Goal: Find specific page/section

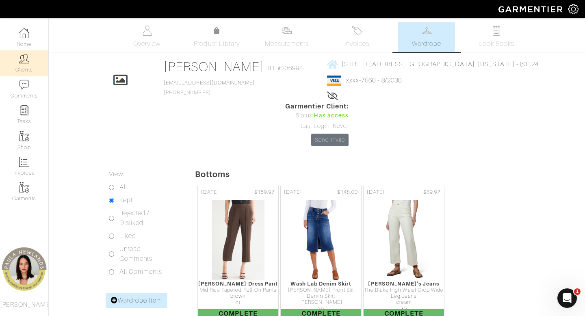
click at [24, 72] on link "Clients" at bounding box center [24, 63] width 48 height 26
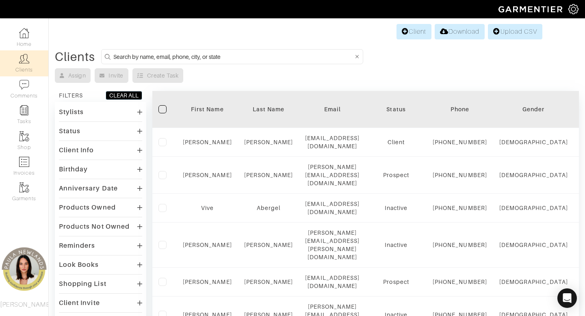
click at [226, 60] on input at bounding box center [233, 57] width 240 height 10
type input "melinda"
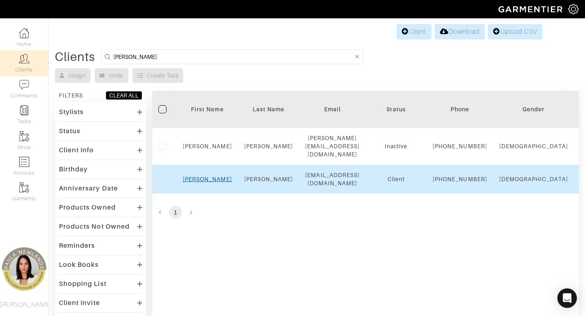
click at [214, 182] on link "Melinda" at bounding box center [207, 179] width 49 height 7
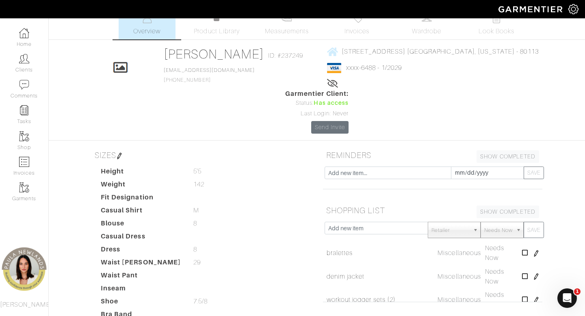
scroll to position [8, 0]
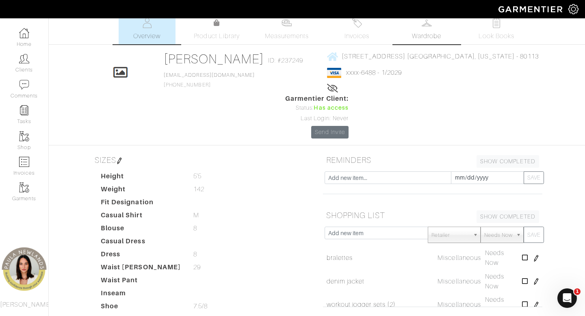
click at [431, 28] on link "Wardrobe" at bounding box center [426, 30] width 57 height 30
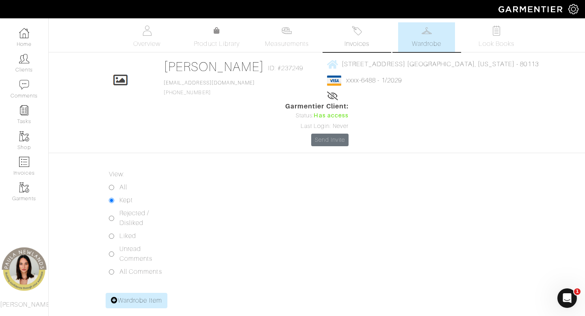
click at [358, 36] on link "Invoices" at bounding box center [356, 37] width 57 height 30
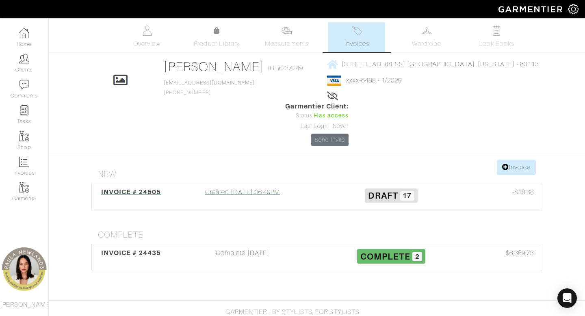
click at [249, 187] on div "Created [DATE] 06:49PM" at bounding box center [242, 196] width 149 height 19
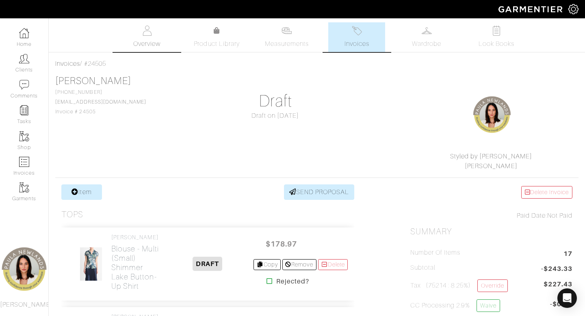
click at [143, 36] on link "Overview" at bounding box center [147, 37] width 57 height 30
